Goal: Task Accomplishment & Management: Manage account settings

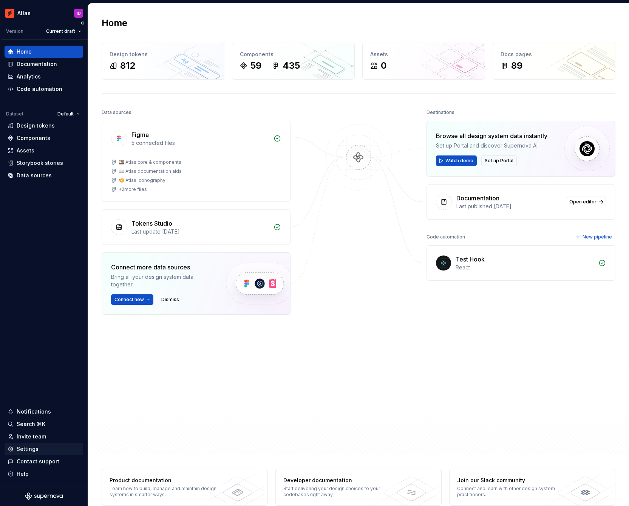
click at [48, 446] on div "Settings" at bounding box center [44, 450] width 73 height 8
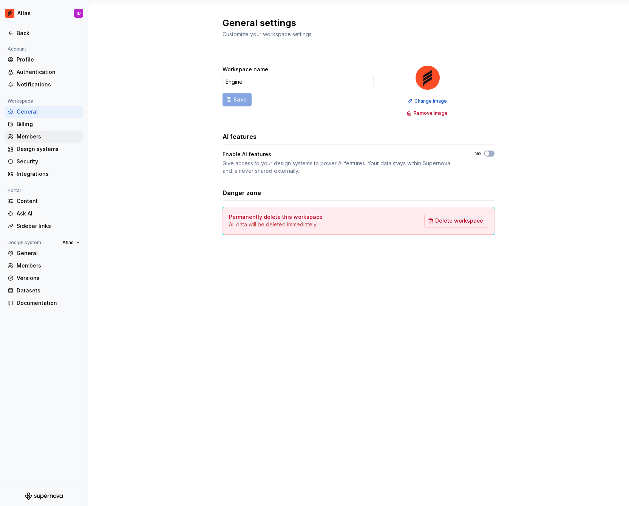
click at [48, 134] on div "Members" at bounding box center [48, 137] width 63 height 8
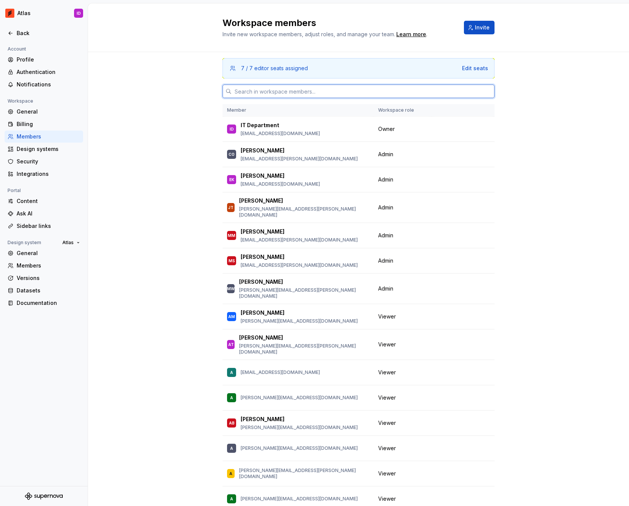
click at [268, 86] on input "text" at bounding box center [362, 92] width 263 height 14
paste input "[PERSON_NAME][EMAIL_ADDRESS][PERSON_NAME][DOMAIN_NAME]"
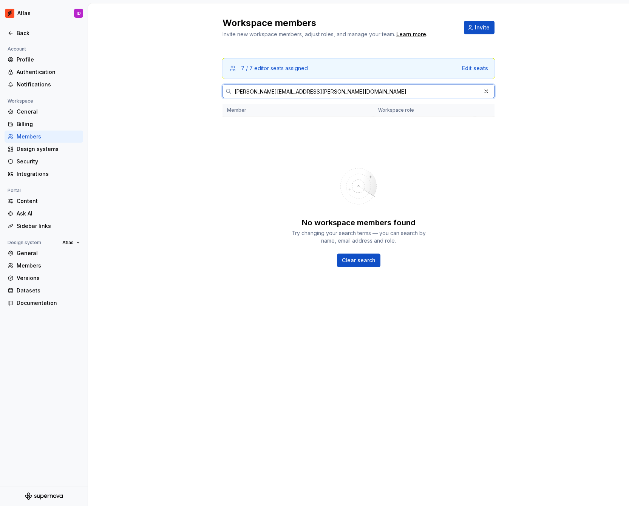
click at [347, 95] on input "[PERSON_NAME][EMAIL_ADDRESS][PERSON_NAME][DOMAIN_NAME]" at bounding box center [355, 92] width 249 height 14
click at [456, 93] on input "[PERSON_NAME][EMAIL_ADDRESS][PERSON_NAME][DOMAIN_NAME]" at bounding box center [355, 92] width 249 height 14
type input "[PERSON_NAME][EMAIL_ADDRESS][PERSON_NAME][DOMAIN_NAME]"
click at [549, 104] on div "7 / 7 editor seats assigned Edit seats [PERSON_NAME][EMAIL_ADDRESS][PERSON_NAME…" at bounding box center [358, 279] width 541 height 454
